Goal: Task Accomplishment & Management: Manage account settings

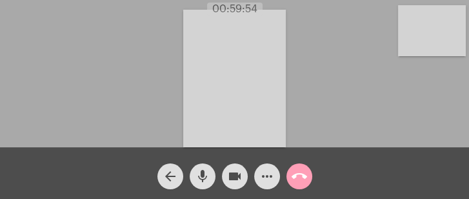
click at [298, 176] on mat-icon "call_end" at bounding box center [299, 175] width 15 height 15
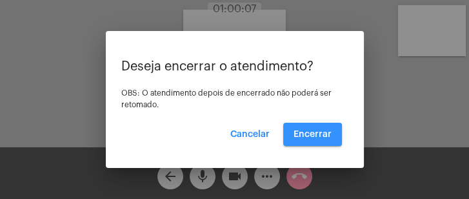
click at [309, 136] on span "Encerrar" at bounding box center [313, 134] width 38 height 9
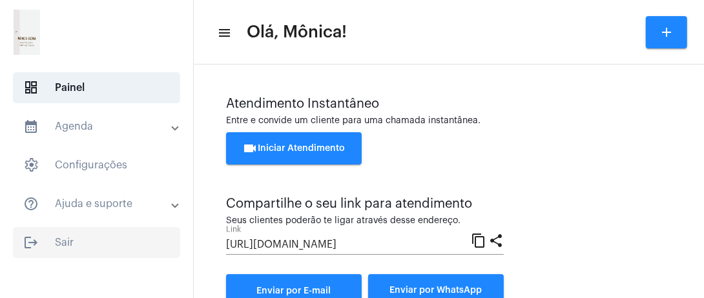
click at [85, 198] on span "logout Sair" at bounding box center [96, 242] width 167 height 31
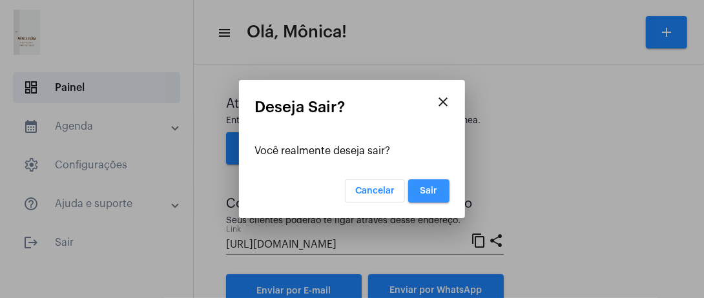
click at [418, 189] on button "Sair" at bounding box center [428, 190] width 41 height 23
